Goal: Find specific page/section: Find specific page/section

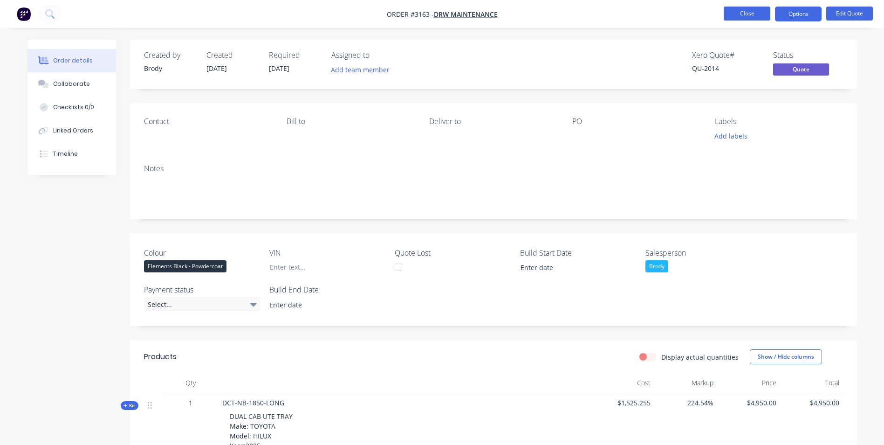
click at [738, 16] on button "Close" at bounding box center [747, 14] width 47 height 14
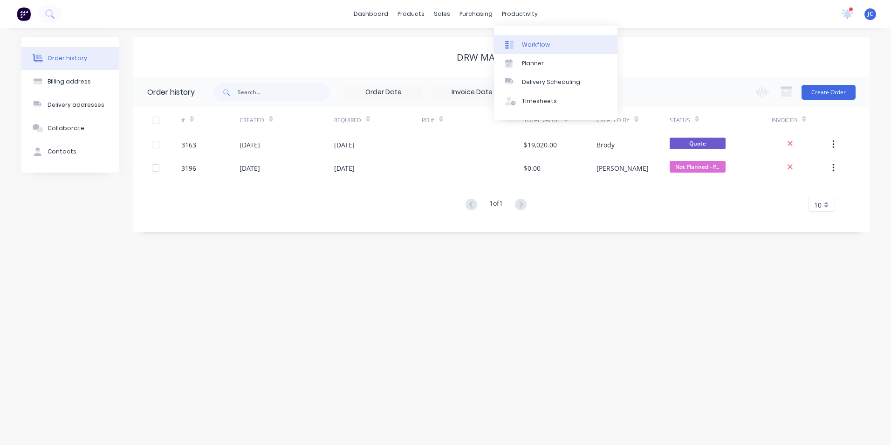
click at [525, 44] on div "Workflow" at bounding box center [536, 45] width 28 height 8
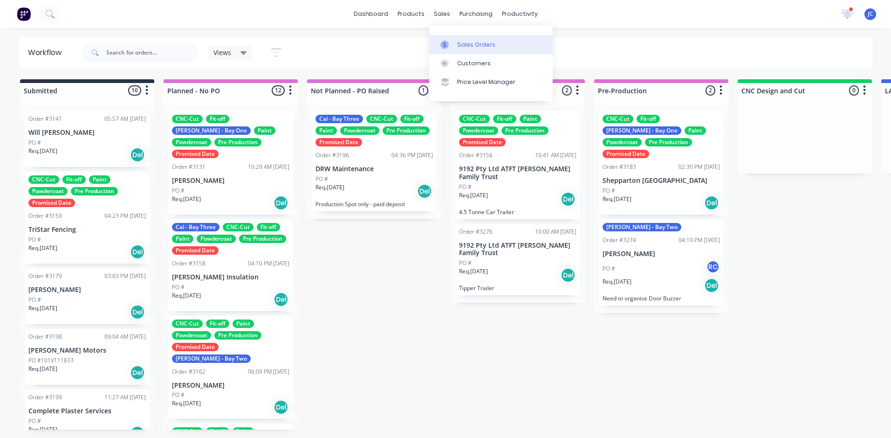
click at [474, 47] on div "Sales Orders" at bounding box center [476, 45] width 38 height 8
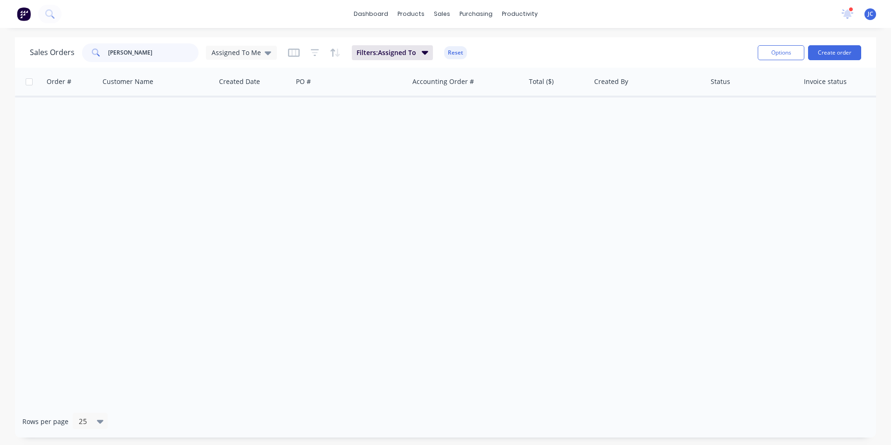
drag, startPoint x: -2, startPoint y: 61, endPoint x: 114, endPoint y: 21, distance: 122.5
click at [6, 58] on div "Sales Orders matt c Assigned To Me Filters: Assigned To Reset Options Create or…" at bounding box center [445, 237] width 891 height 400
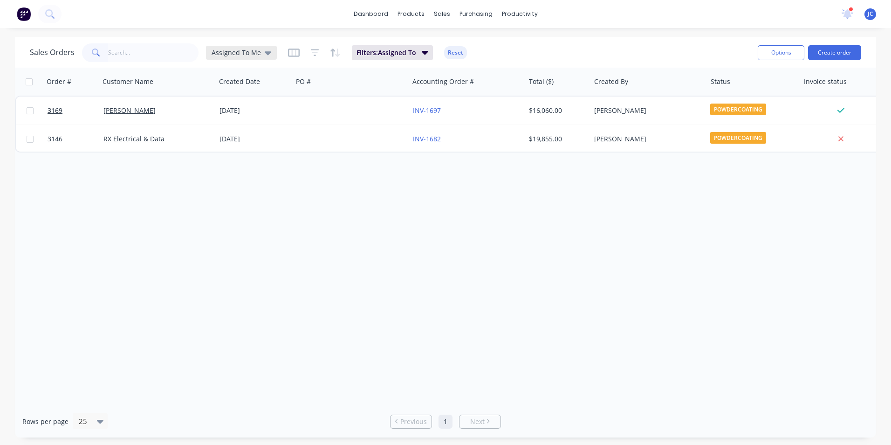
click at [255, 55] on span "Assigned To Me" at bounding box center [236, 53] width 49 height 10
click at [259, 131] on button "None" at bounding box center [262, 132] width 106 height 11
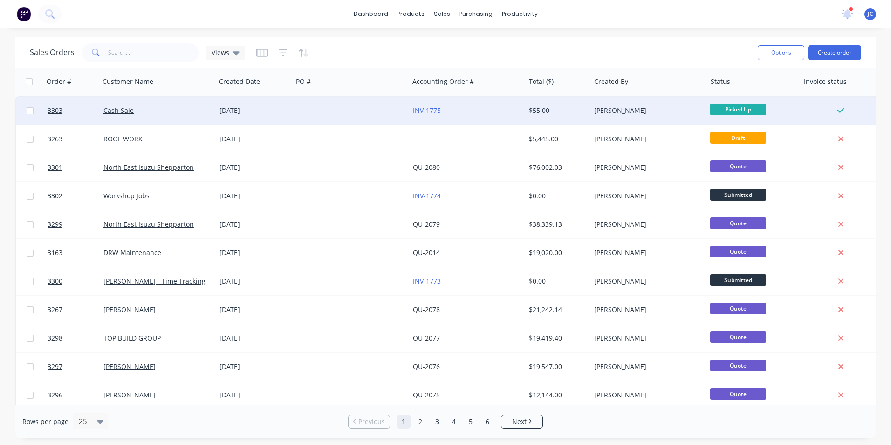
click at [147, 117] on div "Cash Sale" at bounding box center [158, 111] width 116 height 28
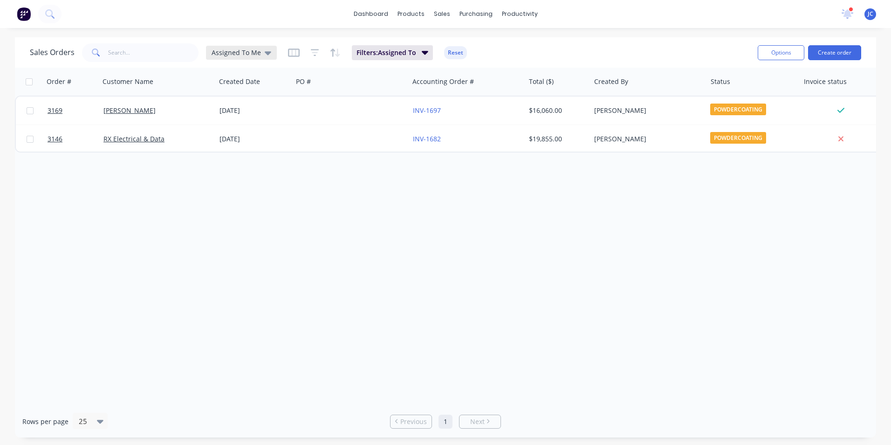
click at [255, 50] on span "Assigned To Me" at bounding box center [236, 53] width 49 height 10
click at [255, 128] on button "None" at bounding box center [262, 132] width 106 height 11
